Goal: Task Accomplishment & Management: Manage account settings

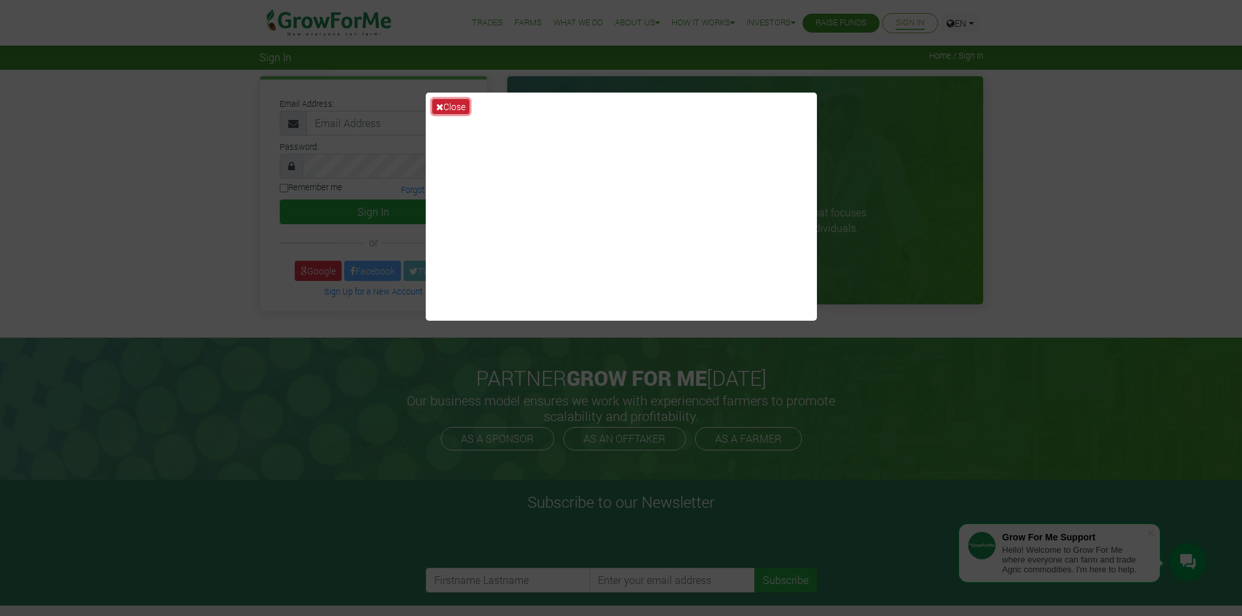
click at [440, 103] on icon at bounding box center [439, 106] width 7 height 9
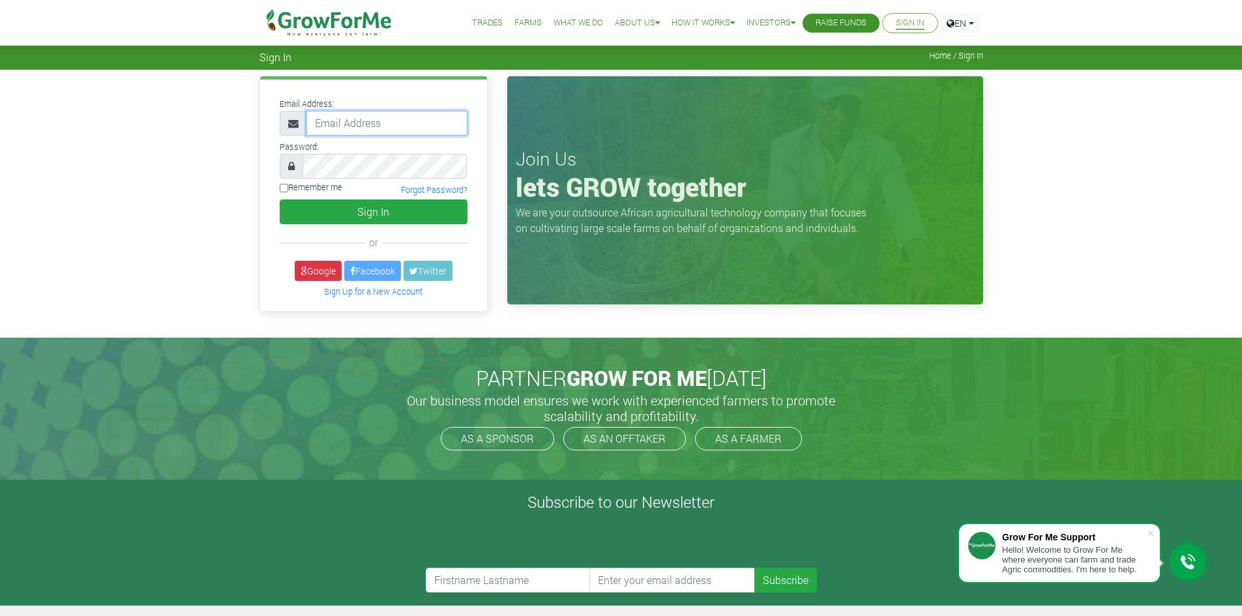
click at [407, 124] on input "email" at bounding box center [386, 123] width 161 height 25
type input "233535266376"
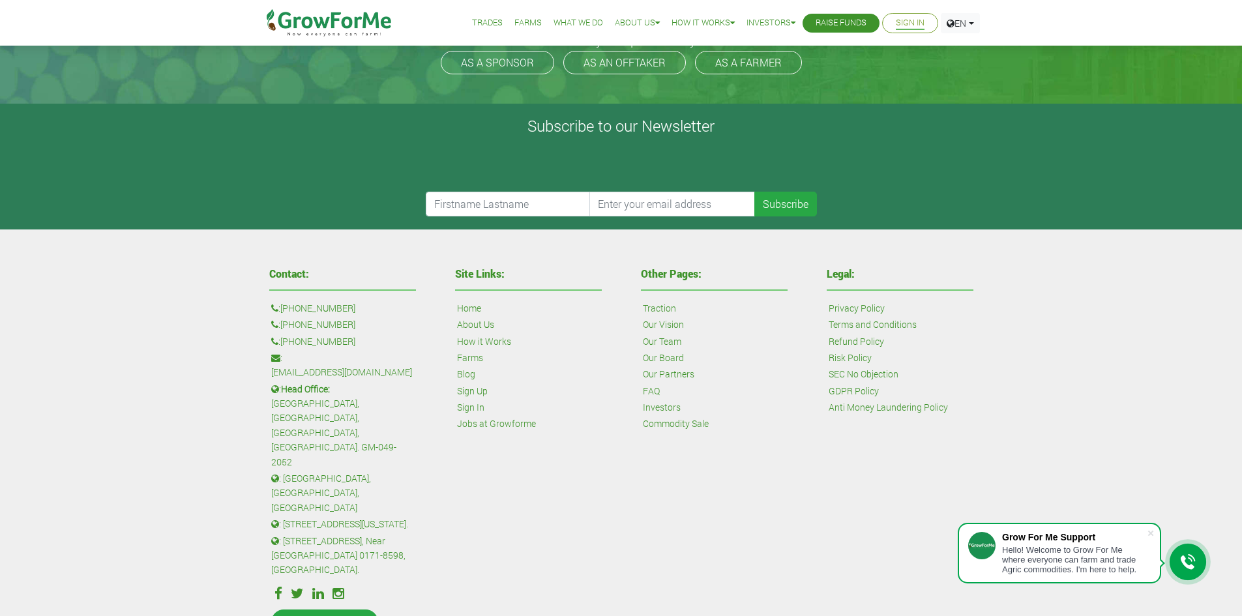
click at [901, 23] on link "Sign In" at bounding box center [909, 23] width 29 height 14
